Goal: Transaction & Acquisition: Purchase product/service

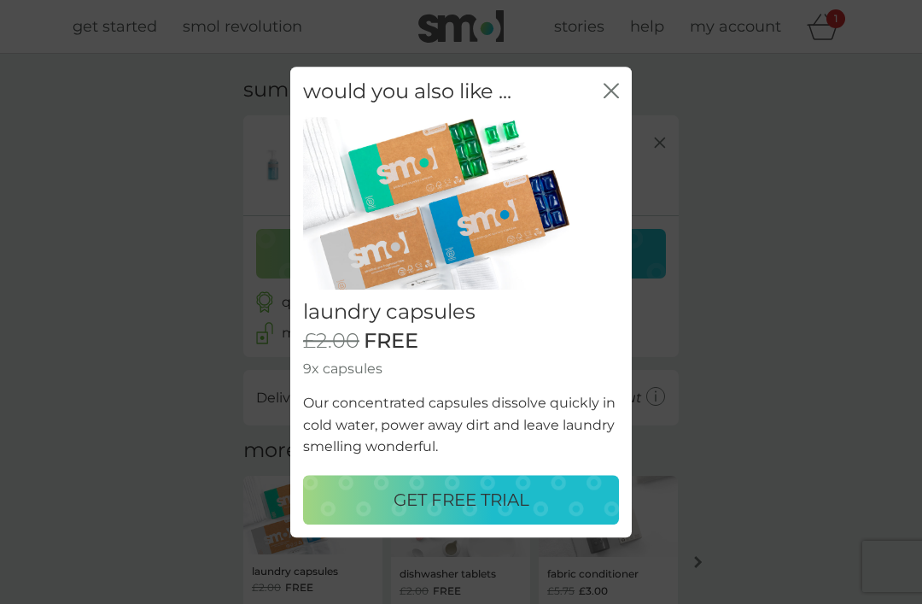
click at [394, 504] on p "GET FREE TRIAL" at bounding box center [462, 499] width 136 height 27
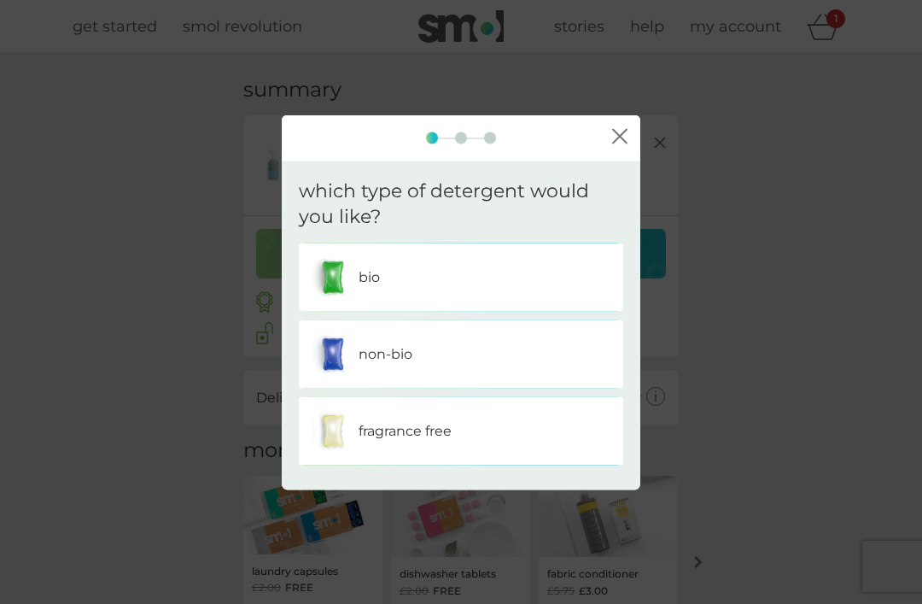
click at [638, 143] on div at bounding box center [461, 137] width 359 height 12
click at [636, 146] on div "close" at bounding box center [461, 137] width 359 height 46
click at [626, 146] on button "close" at bounding box center [619, 138] width 15 height 18
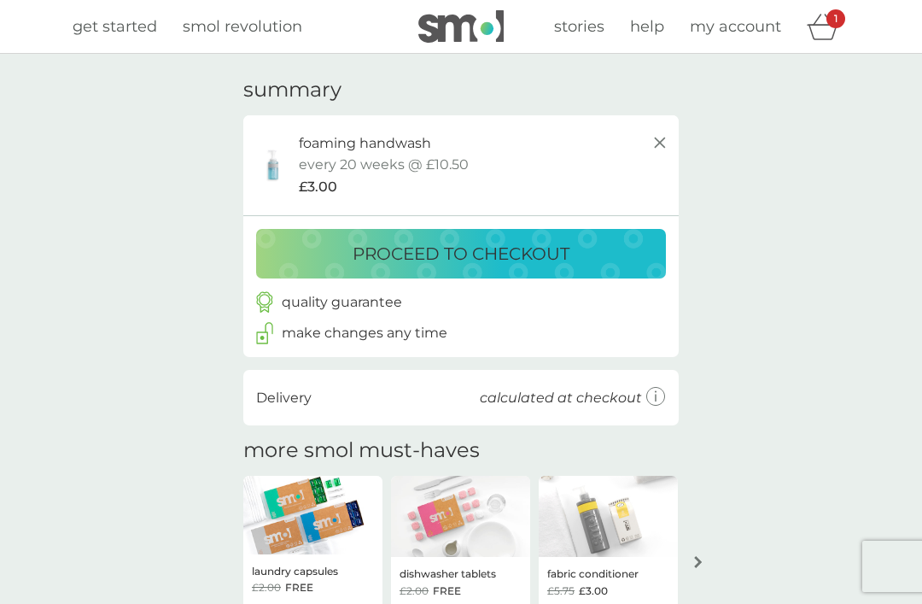
click at [669, 139] on icon at bounding box center [660, 142] width 20 height 20
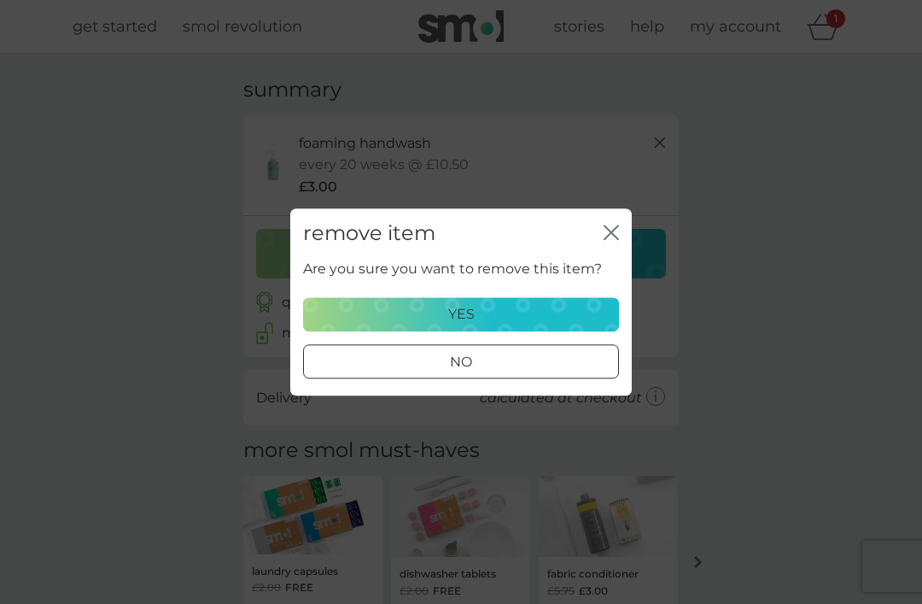
click at [582, 320] on div "yes" at bounding box center [461, 314] width 294 height 22
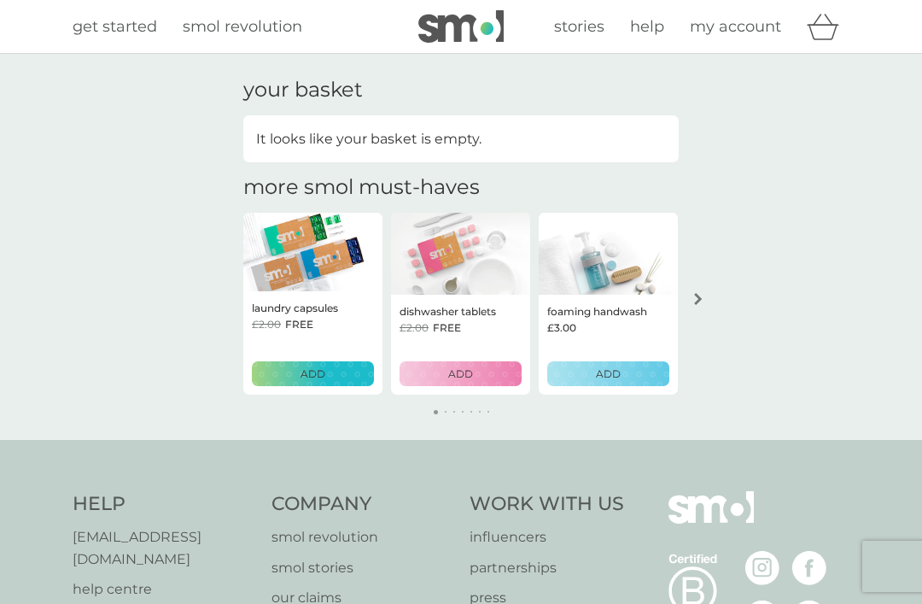
click at [312, 372] on p "ADD" at bounding box center [312, 373] width 25 height 16
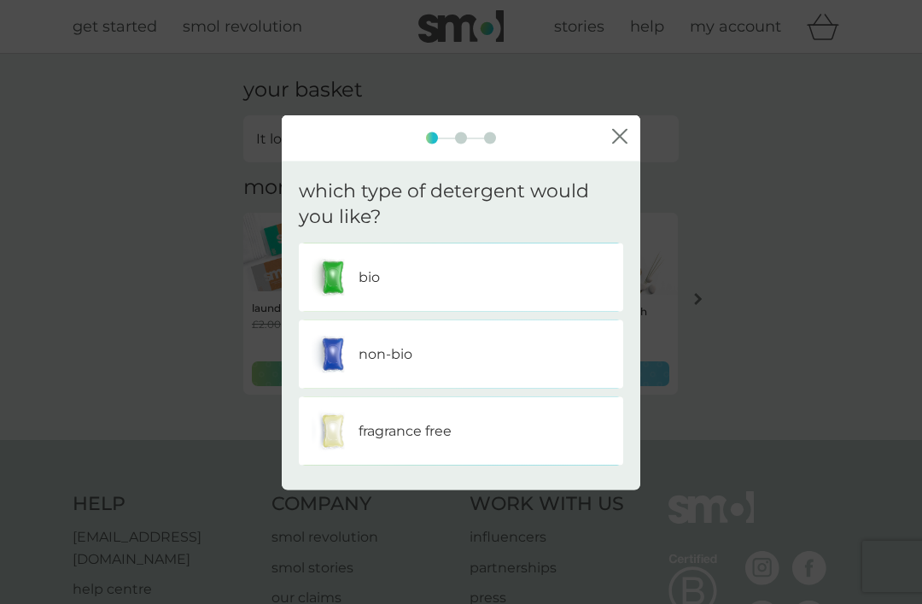
click at [545, 278] on div "bio" at bounding box center [461, 277] width 299 height 43
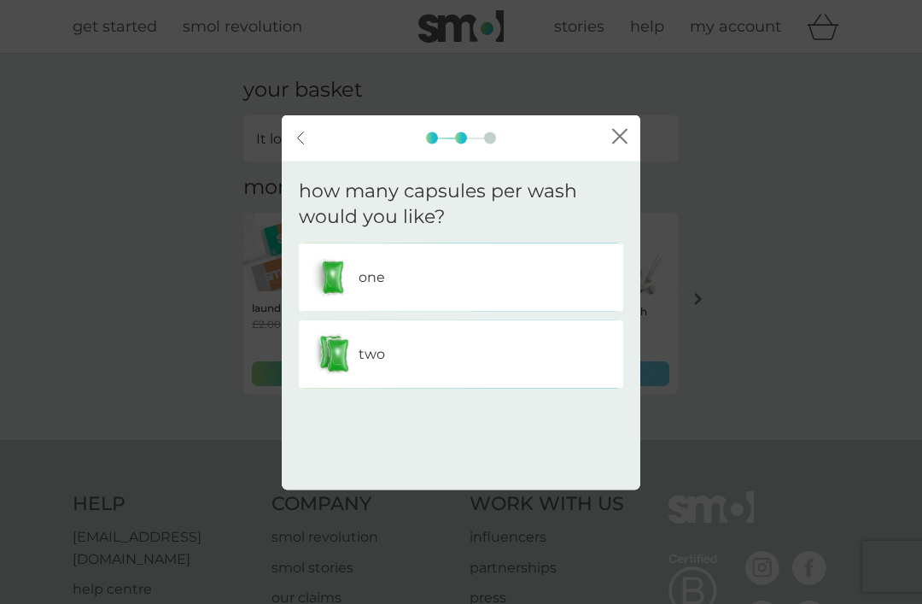
click at [581, 370] on div "two" at bounding box center [461, 354] width 299 height 43
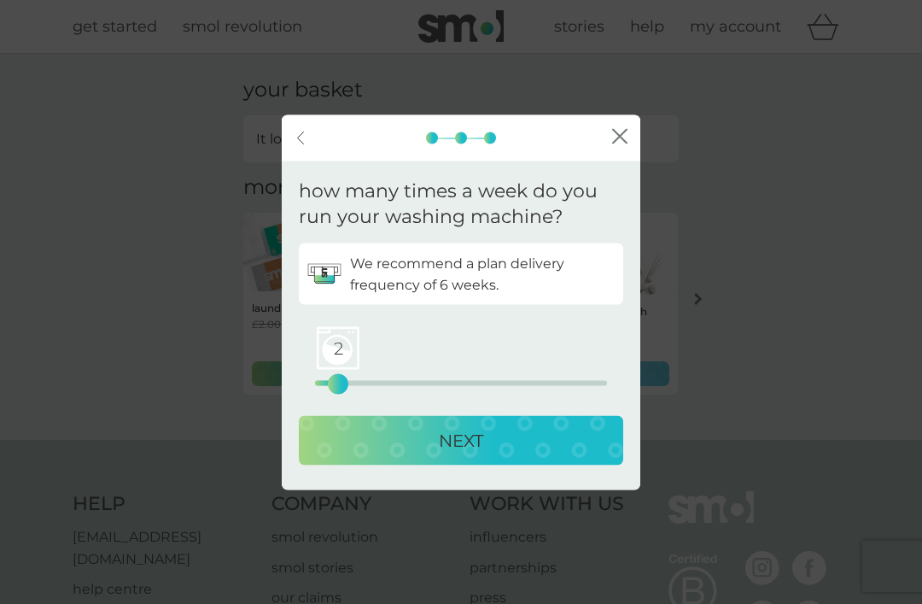
click at [406, 448] on div "NEXT" at bounding box center [461, 440] width 290 height 27
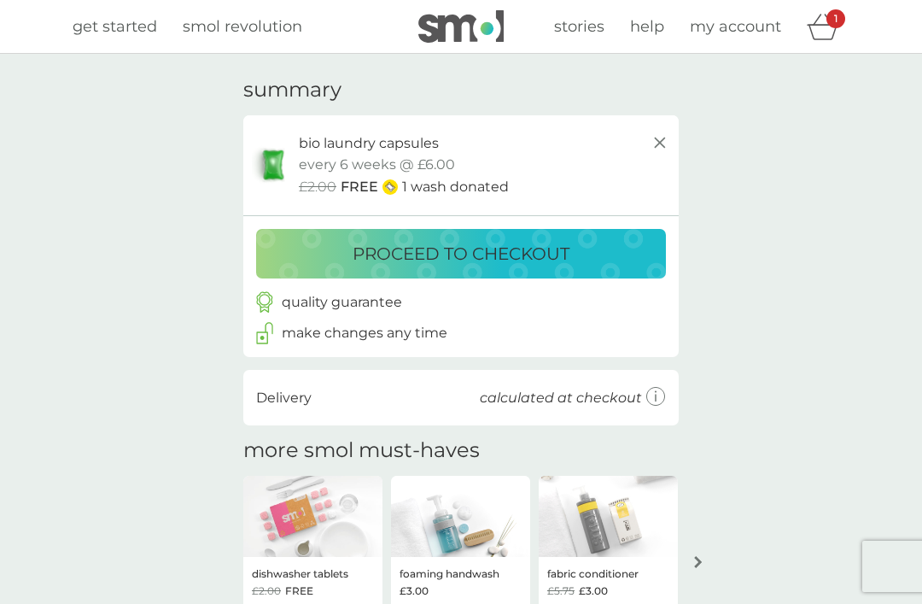
click at [663, 143] on icon at bounding box center [660, 142] width 20 height 20
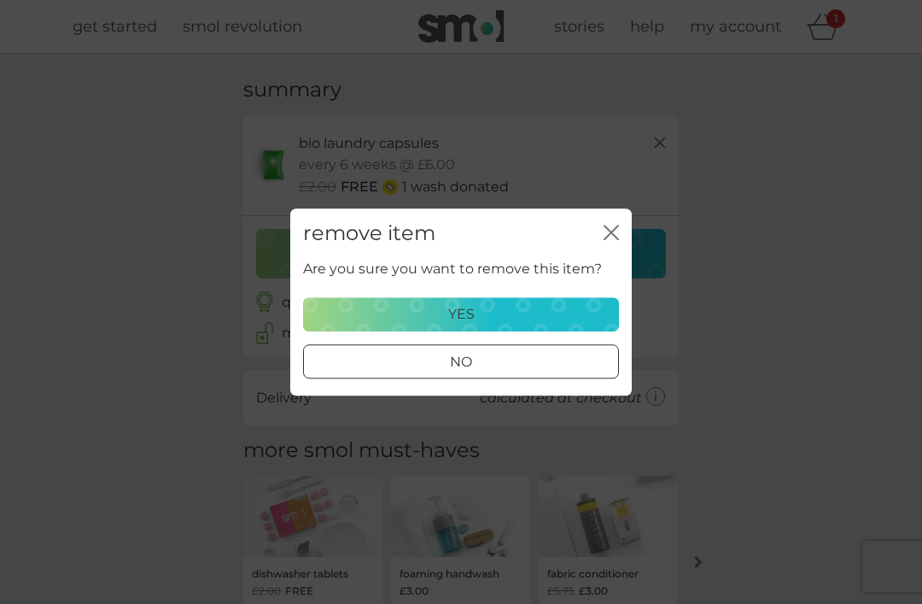
click at [584, 319] on div "yes" at bounding box center [461, 314] width 294 height 22
